Goal: Task Accomplishment & Management: Use online tool/utility

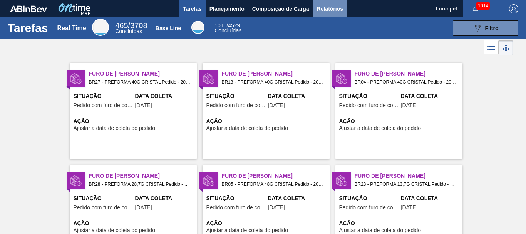
click at [330, 12] on span "Relatórios" at bounding box center [330, 8] width 26 height 9
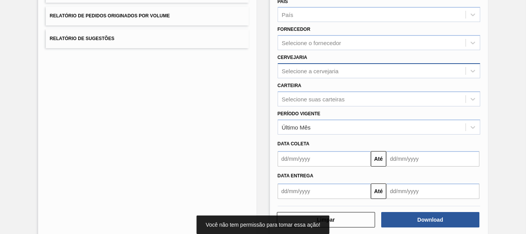
scroll to position [116, 0]
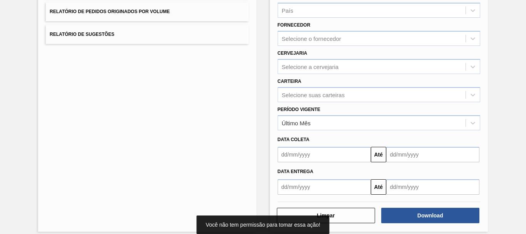
click at [288, 152] on input "text" at bounding box center [324, 154] width 93 height 15
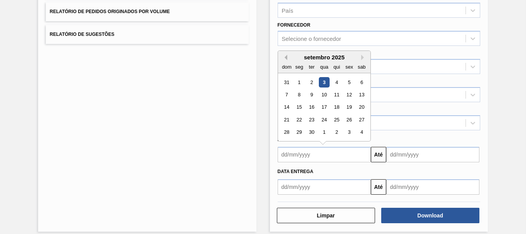
click at [285, 59] on button "Previous Month" at bounding box center [284, 57] width 5 height 5
click at [298, 132] on div "25" at bounding box center [299, 132] width 10 height 10
type input "[DATE]"
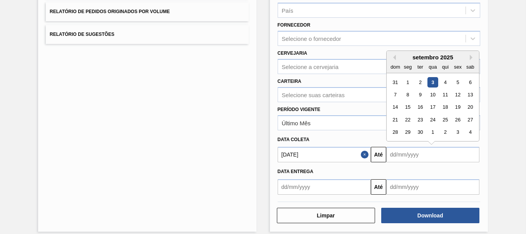
click at [400, 155] on input "text" at bounding box center [432, 154] width 93 height 15
click at [471, 133] on div "4" at bounding box center [470, 132] width 10 height 10
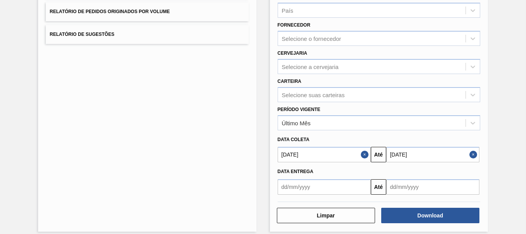
type input "[DATE]"
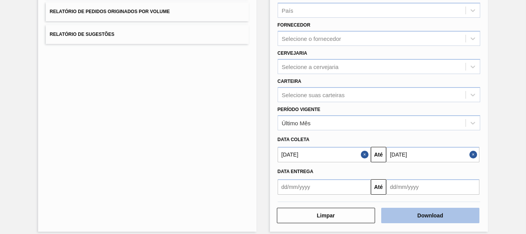
click at [419, 214] on button "Download" at bounding box center [430, 215] width 98 height 15
